Goal: Find specific page/section: Find specific page/section

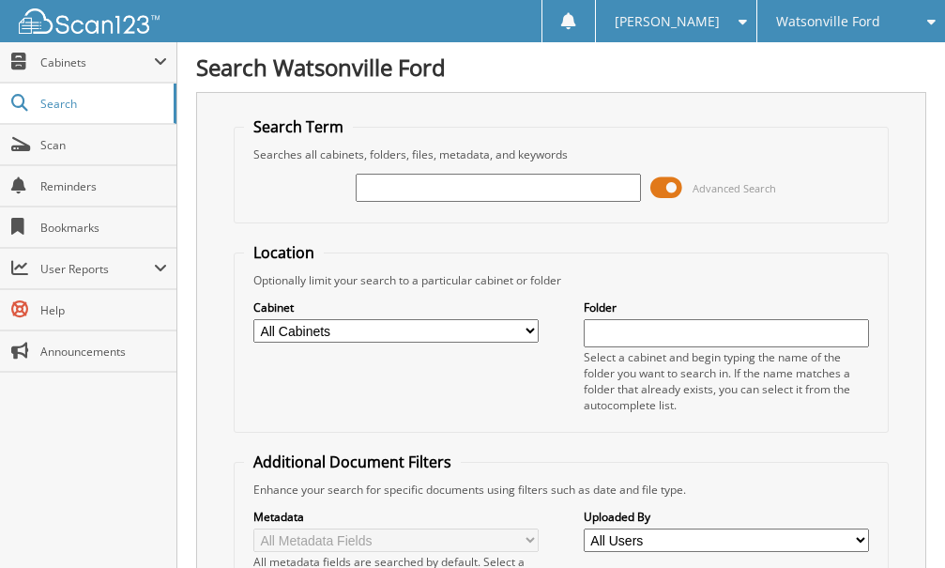
click at [441, 176] on input "text" at bounding box center [498, 188] width 285 height 28
type input "39401"
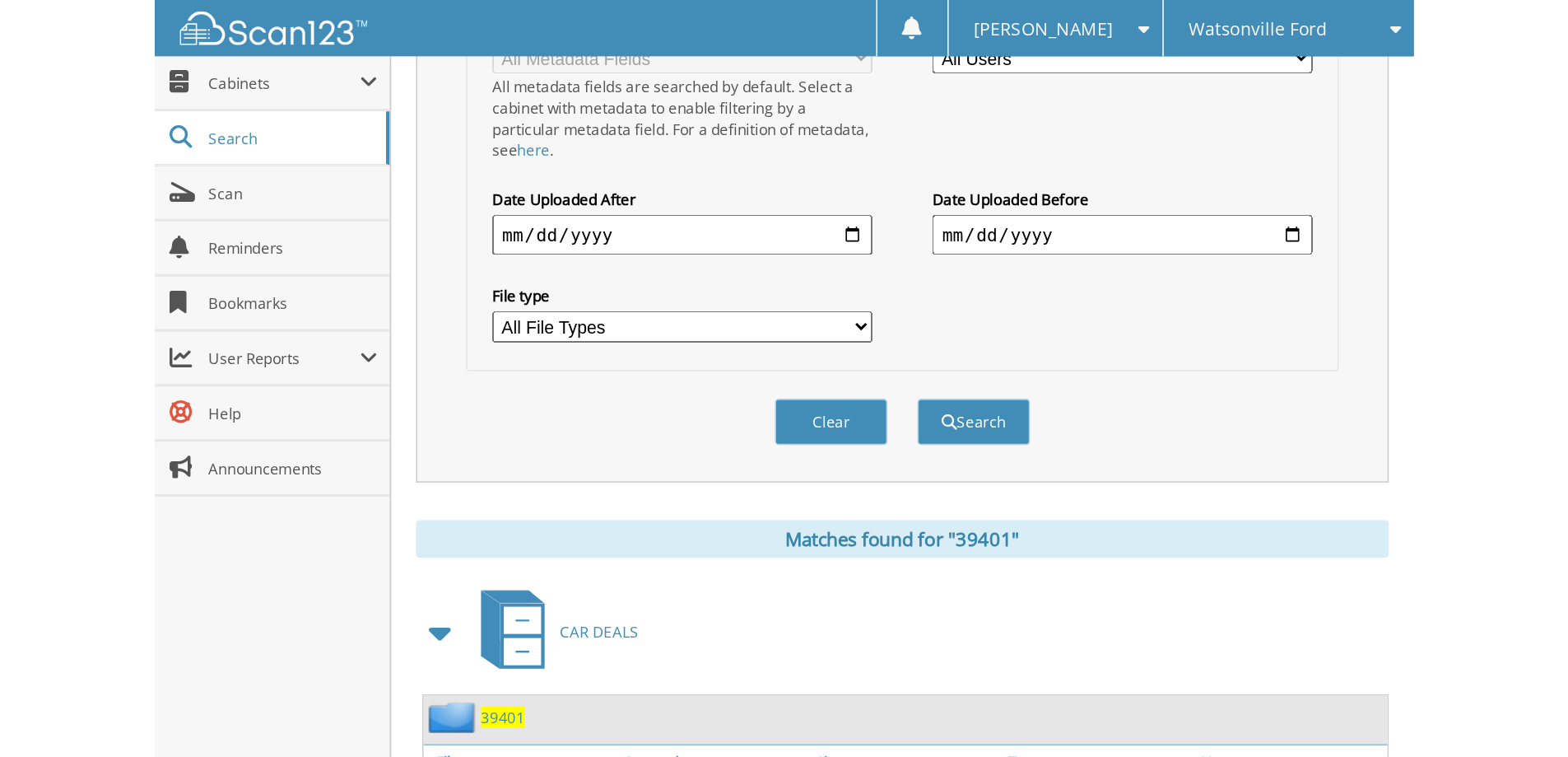
scroll to position [872, 0]
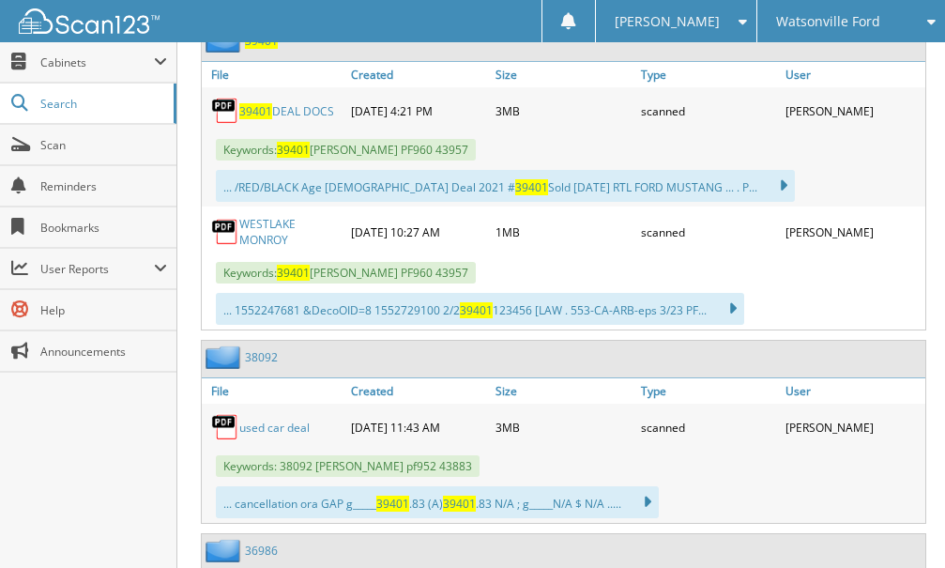
click at [302, 112] on link "39401 DEAL DOCS" at bounding box center [286, 111] width 95 height 16
click at [113, 468] on div "Close Cabinets This Company All Companies Email Addresses" at bounding box center [88, 305] width 177 height 526
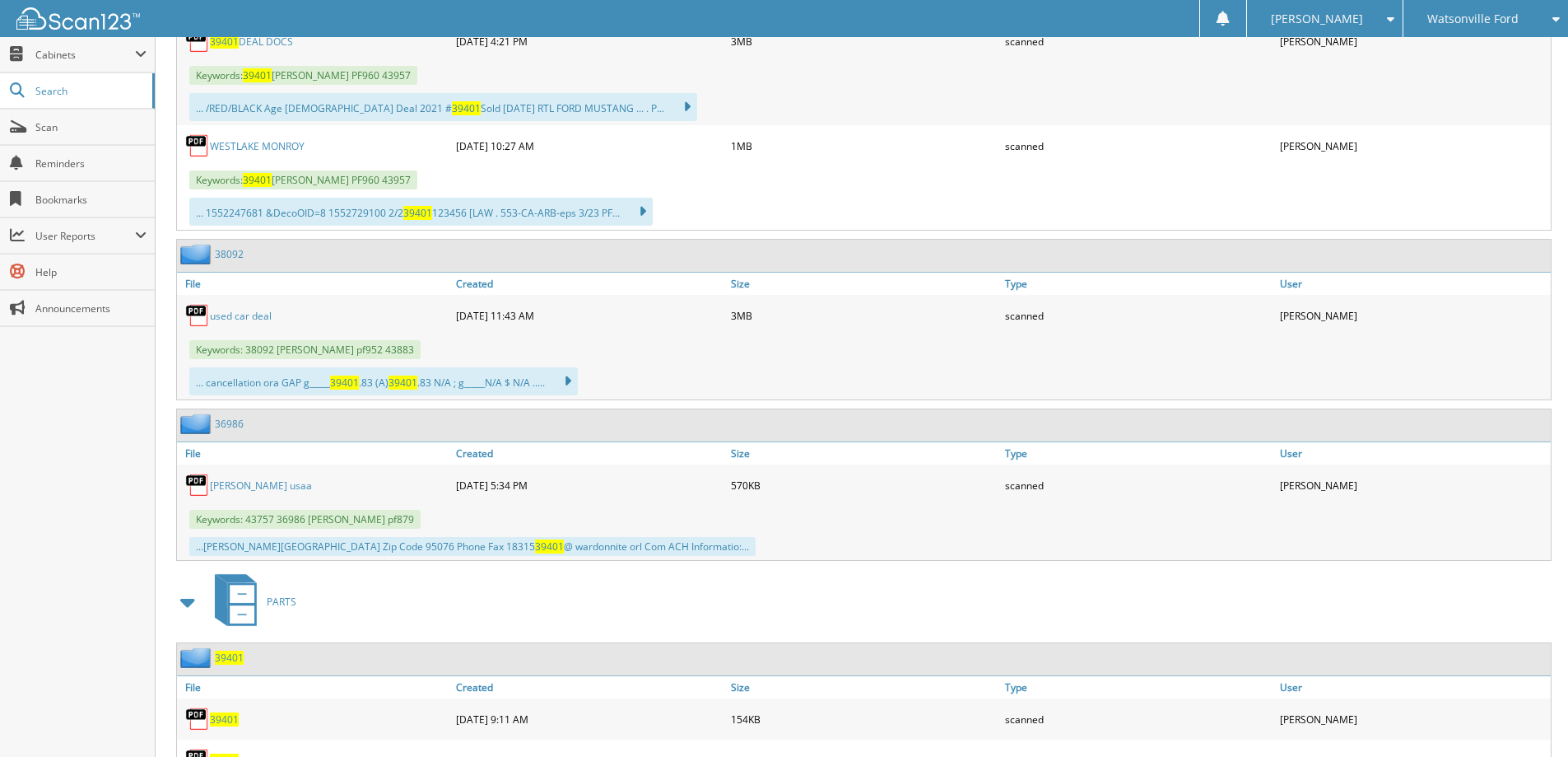
scroll to position [0, 0]
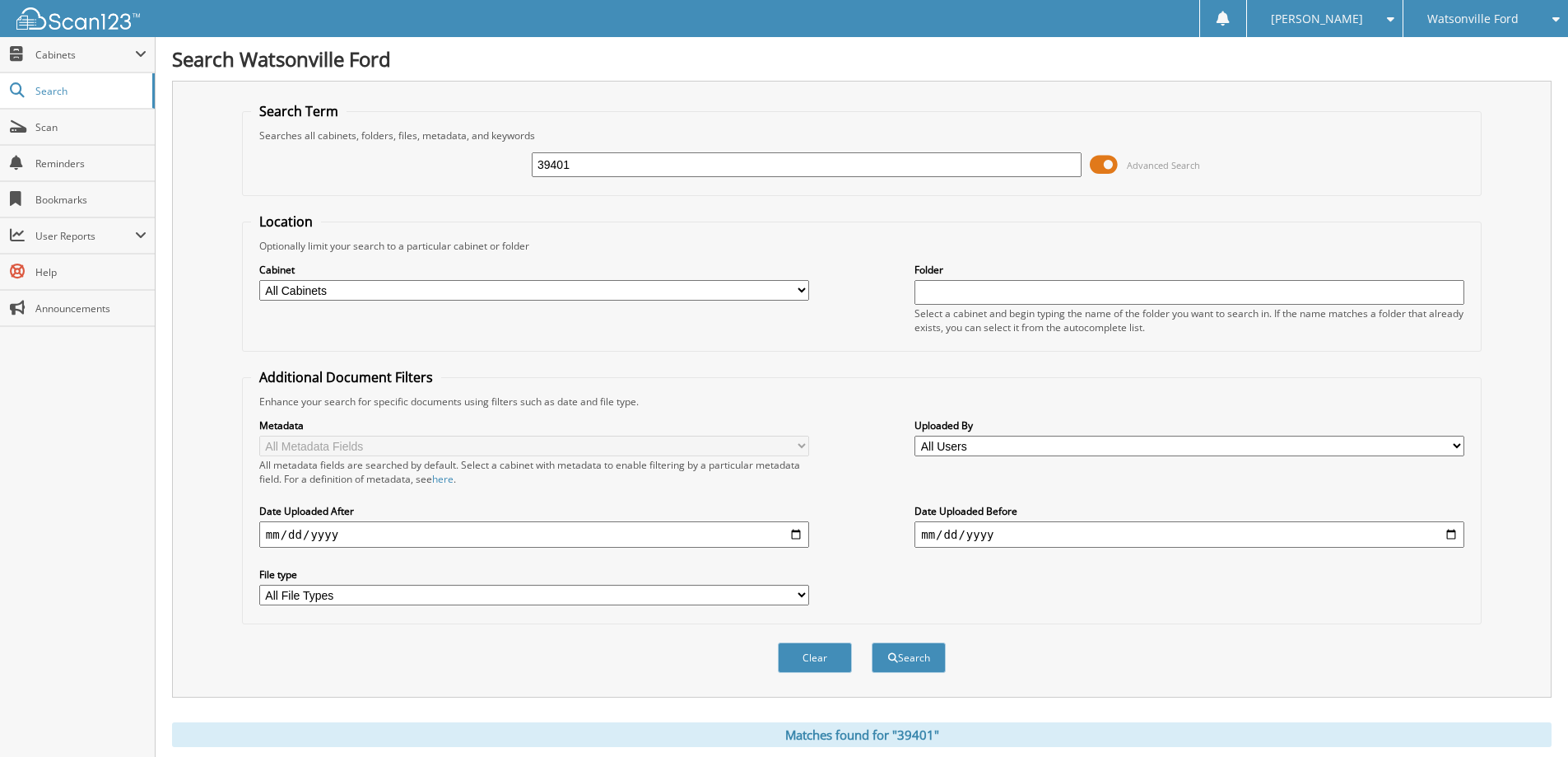
click at [828, 14] on span "Watsonville Ford" at bounding box center [1472, 18] width 91 height 10
click at [828, 46] on link "Chevrolet of [GEOGRAPHIC_DATA]" at bounding box center [1486, 59] width 165 height 45
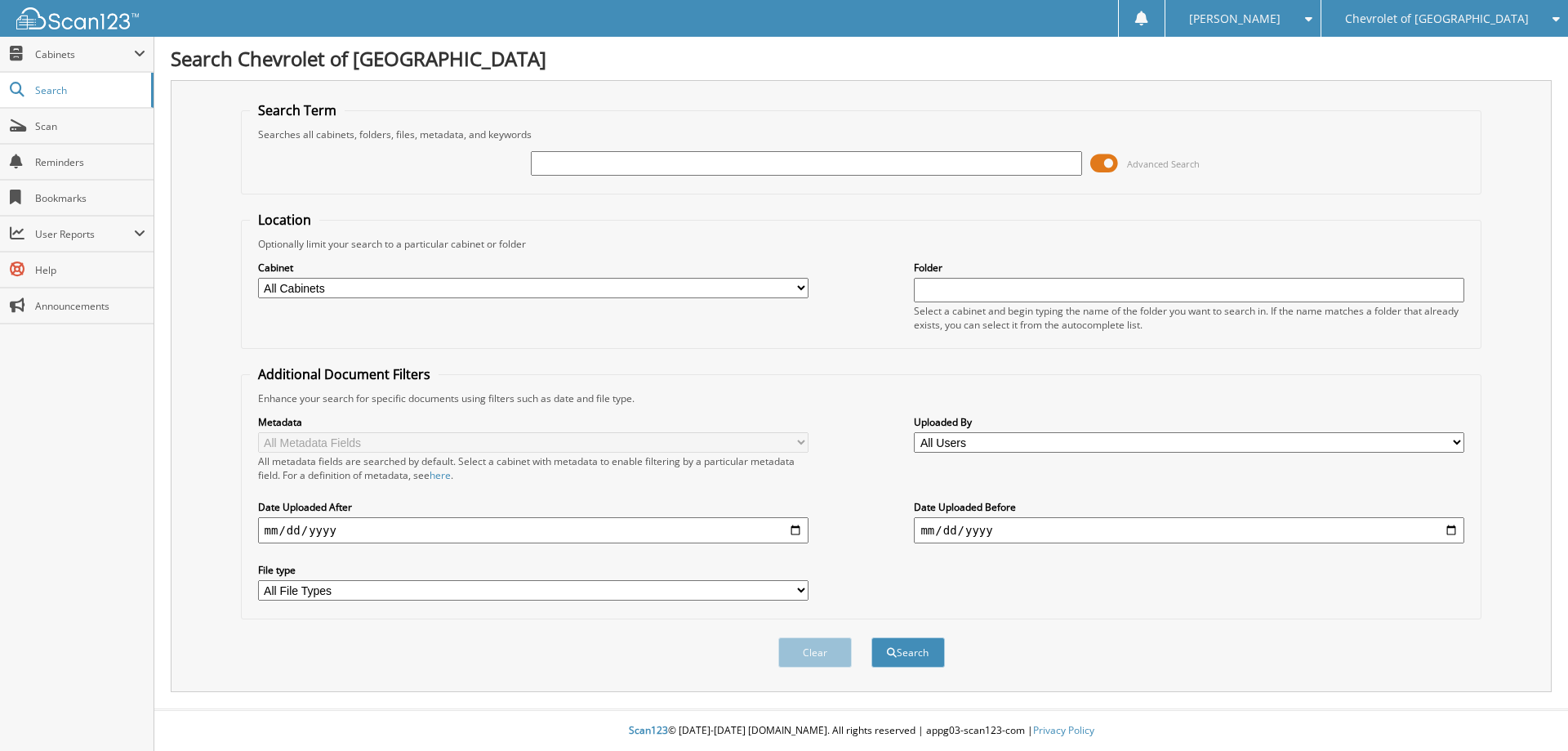
click at [606, 161] on input "text" at bounding box center [806, 164] width 551 height 24
type input "103579"
click at [871, 637] on button "Search" at bounding box center [908, 652] width 73 height 30
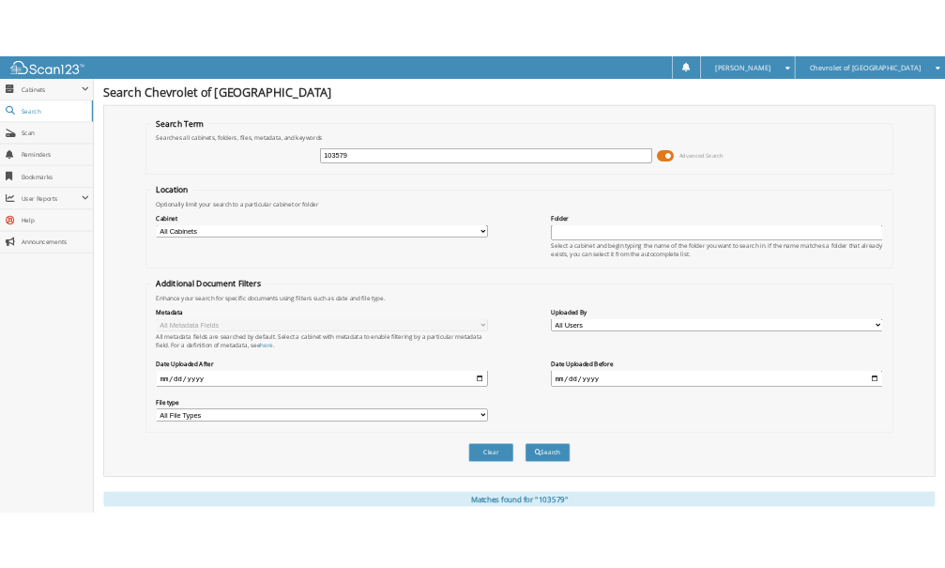
scroll to position [755, 0]
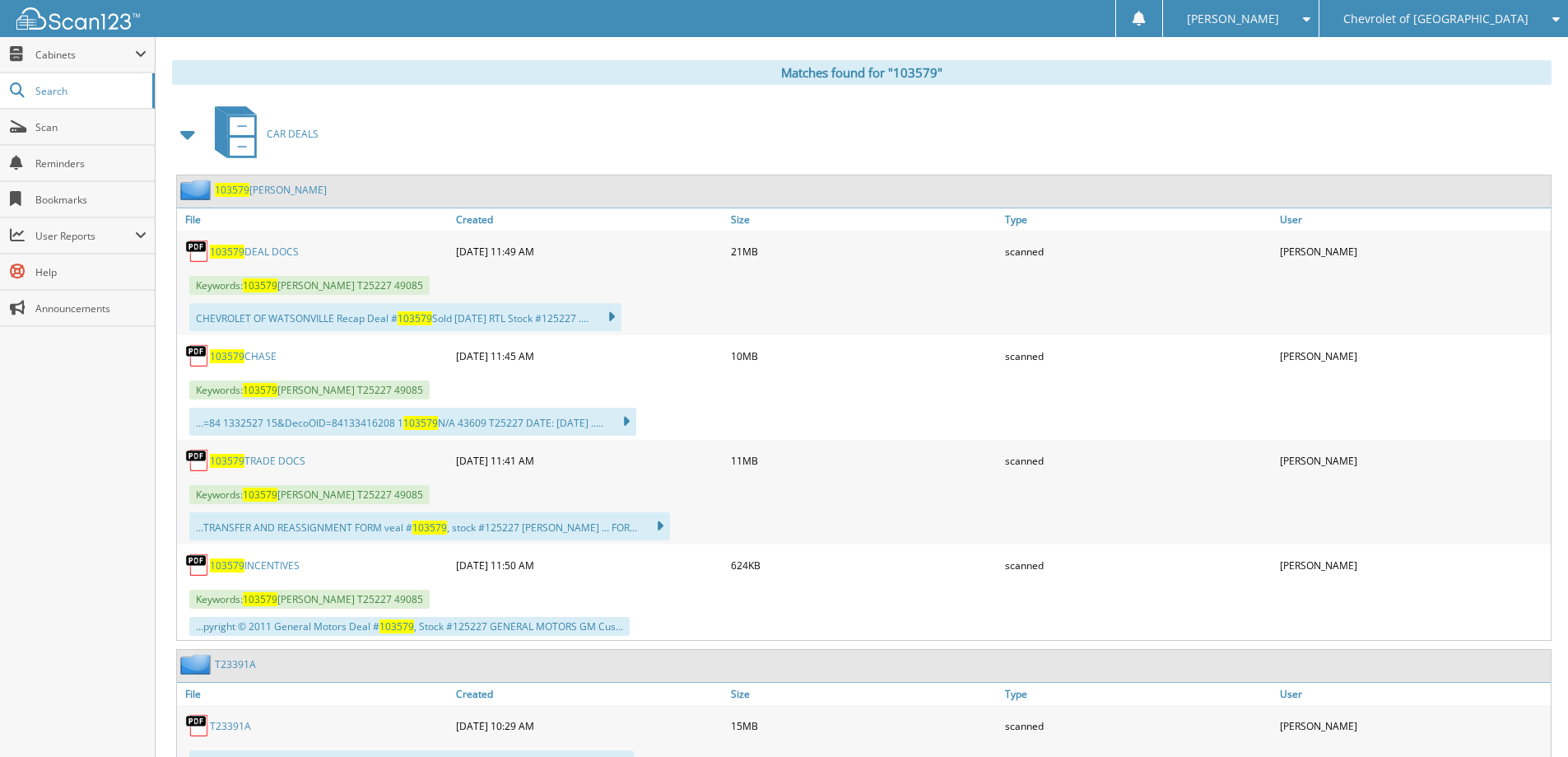
click at [279, 250] on link "103579 DEAL DOCS" at bounding box center [253, 252] width 89 height 14
